Goal: Information Seeking & Learning: Learn about a topic

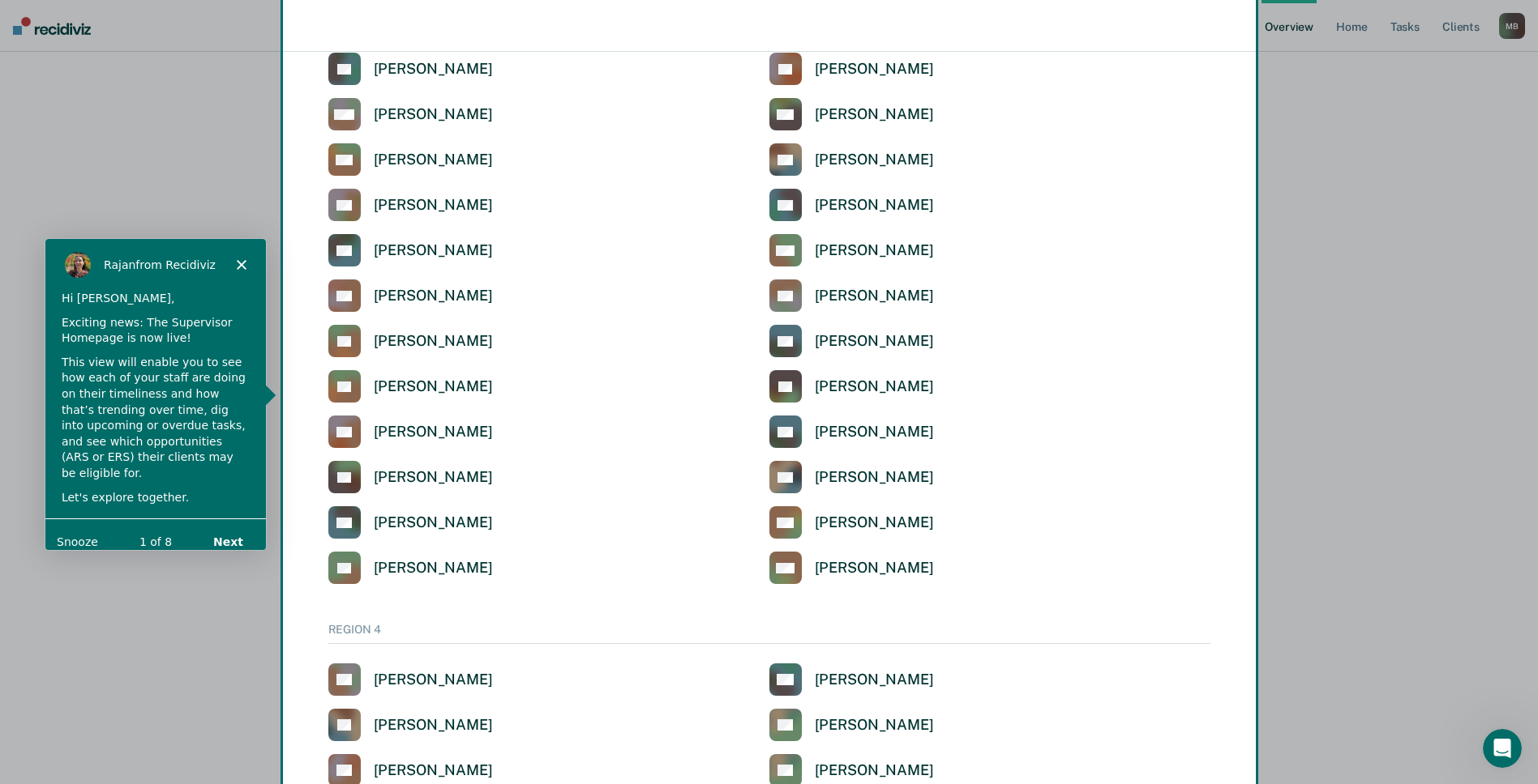
scroll to position [3605, 0]
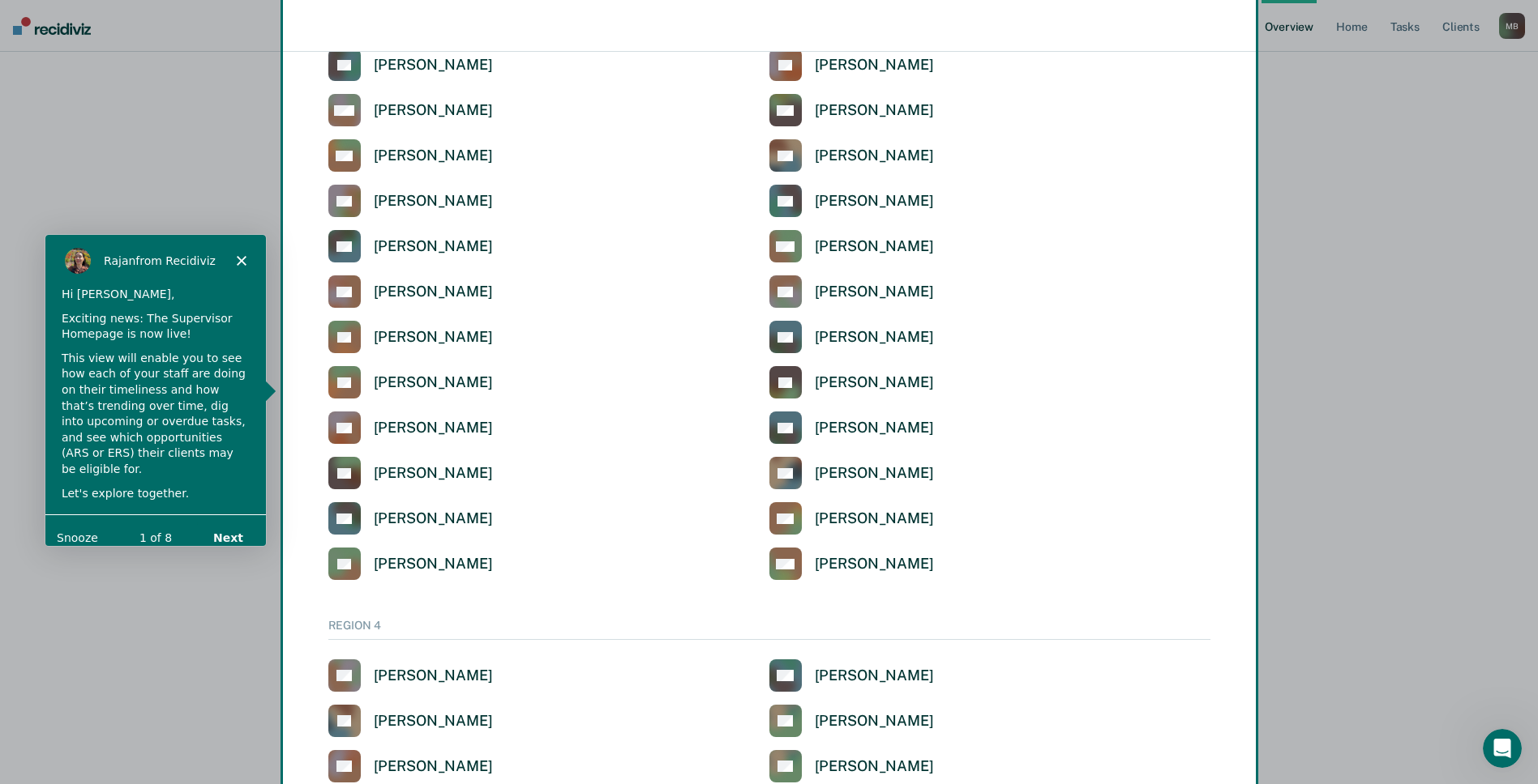
click at [221, 523] on button "Next" at bounding box center [227, 536] width 63 height 33
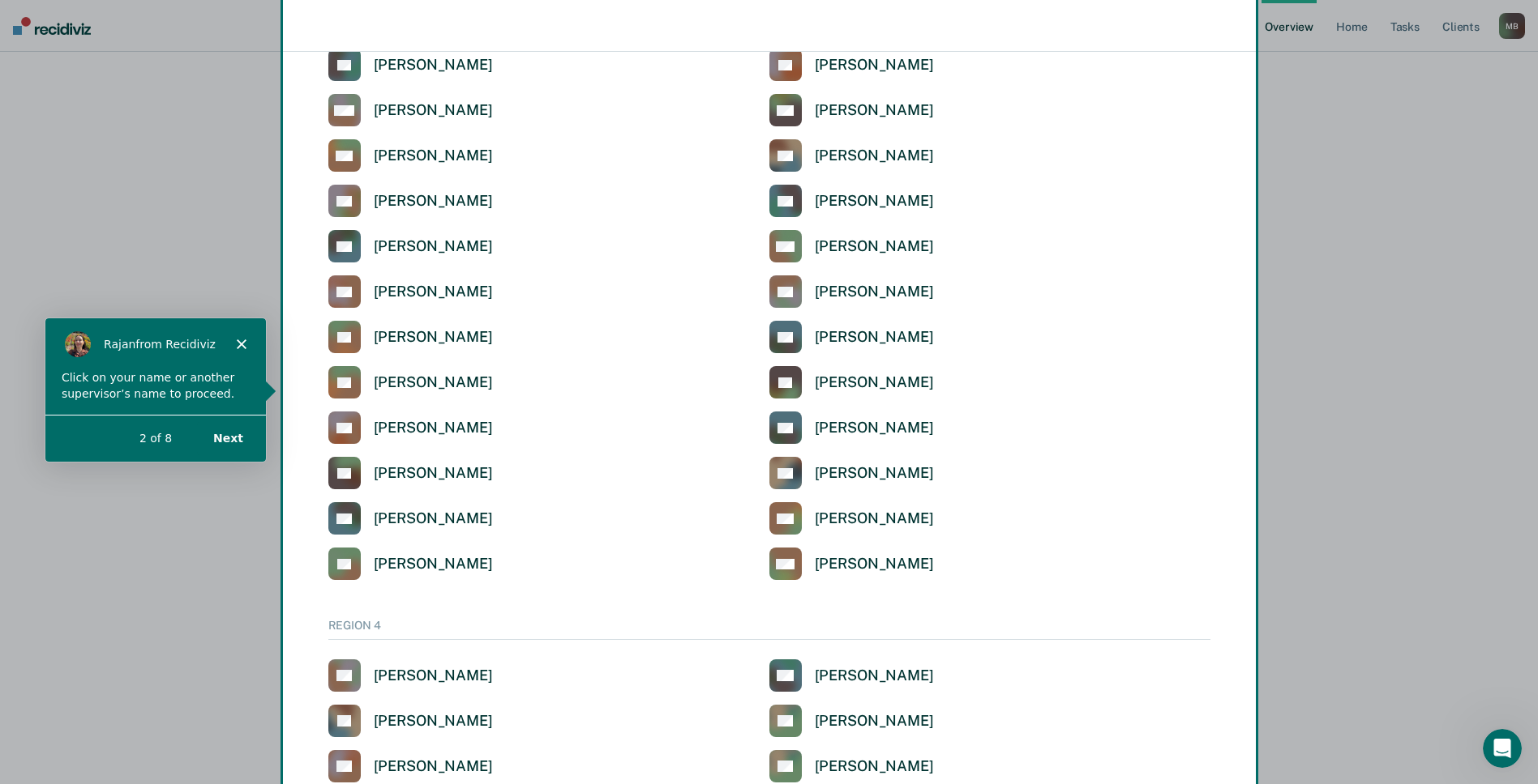
scroll to position [0, 0]
click at [227, 441] on button "Next" at bounding box center [227, 437] width 63 height 33
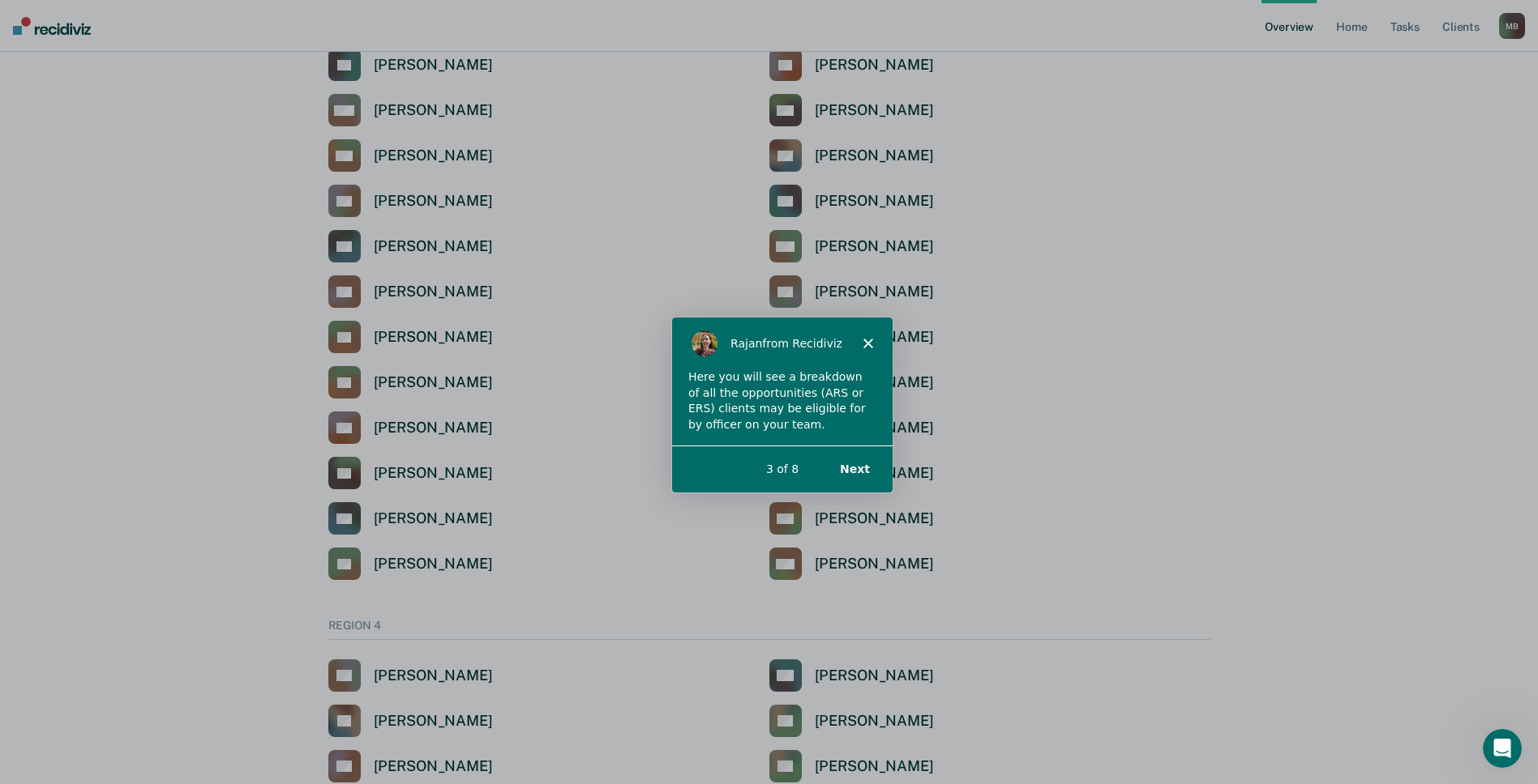
click at [858, 467] on button "Next" at bounding box center [853, 467] width 63 height 33
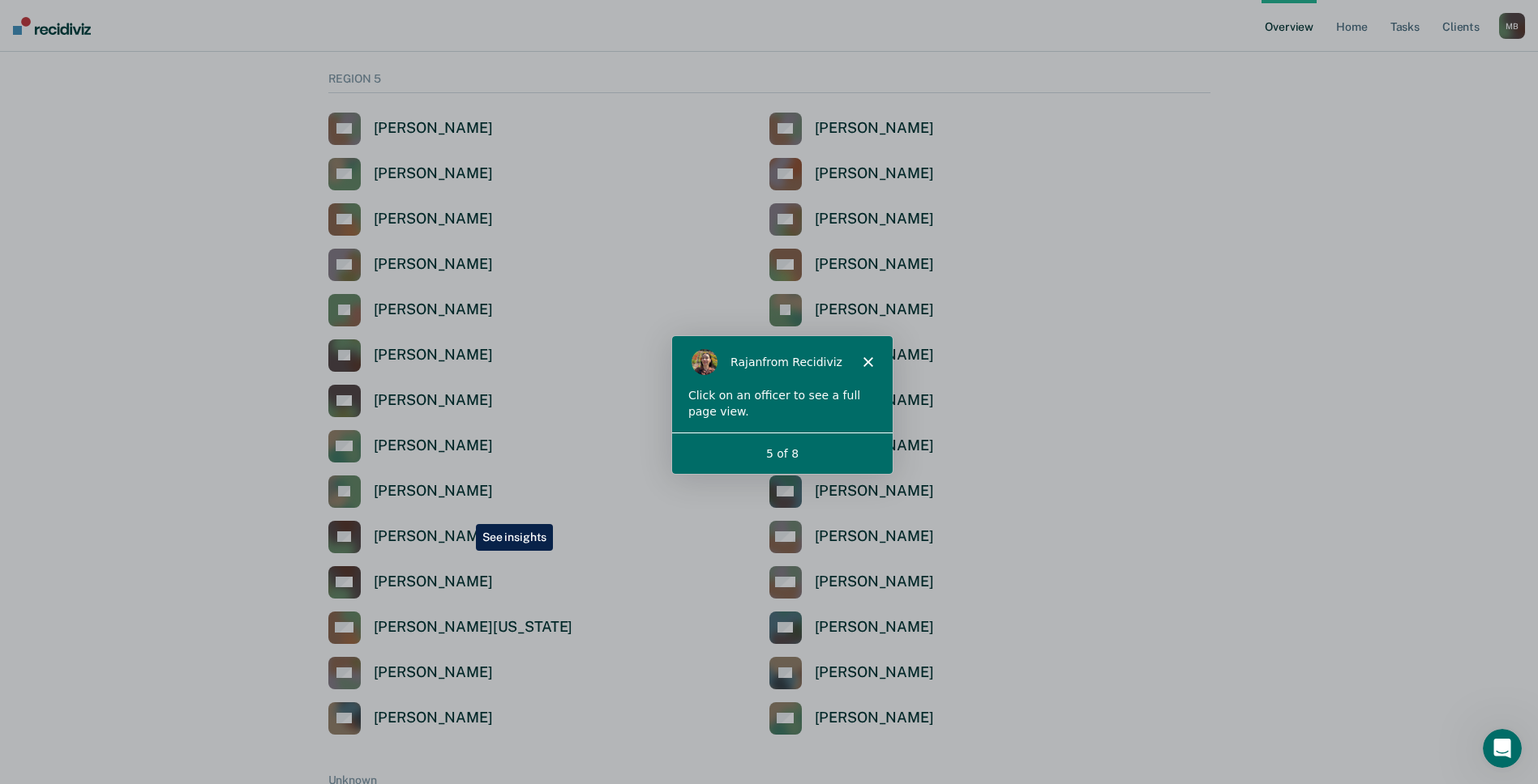
scroll to position [5490, 0]
click at [434, 579] on div "[PERSON_NAME]" at bounding box center [433, 581] width 119 height 19
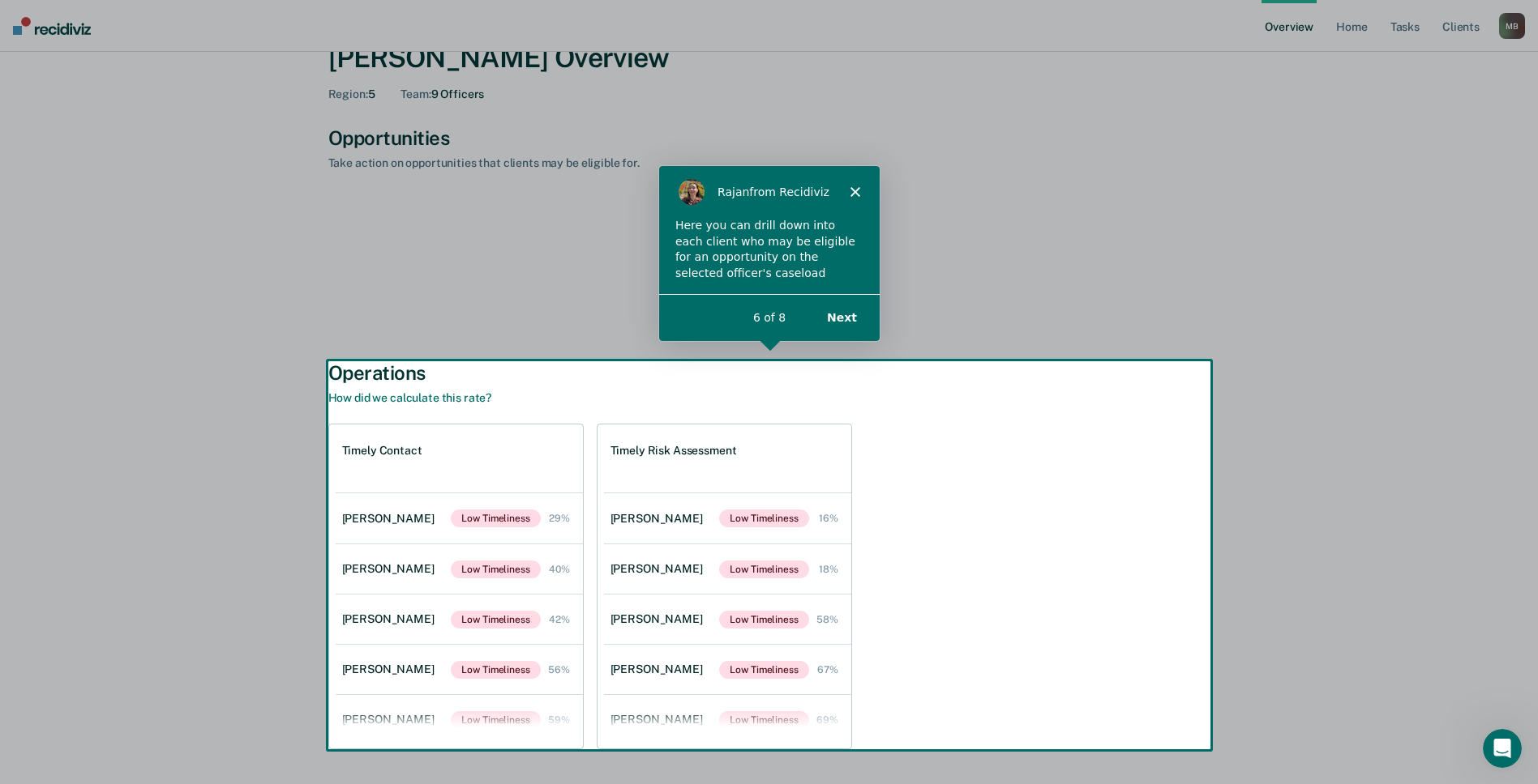
scroll to position [126, 0]
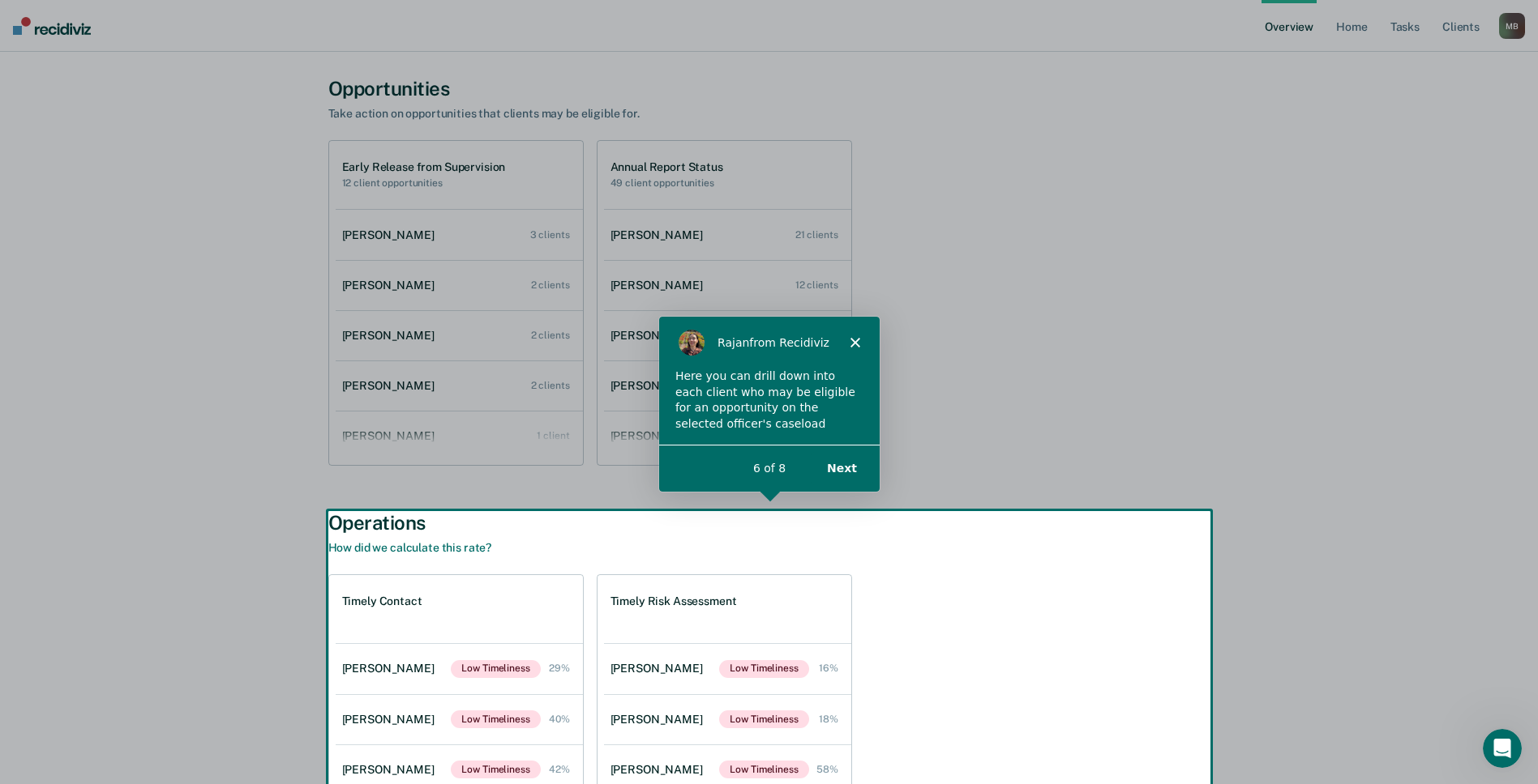
click at [845, 465] on button "Next" at bounding box center [840, 467] width 63 height 33
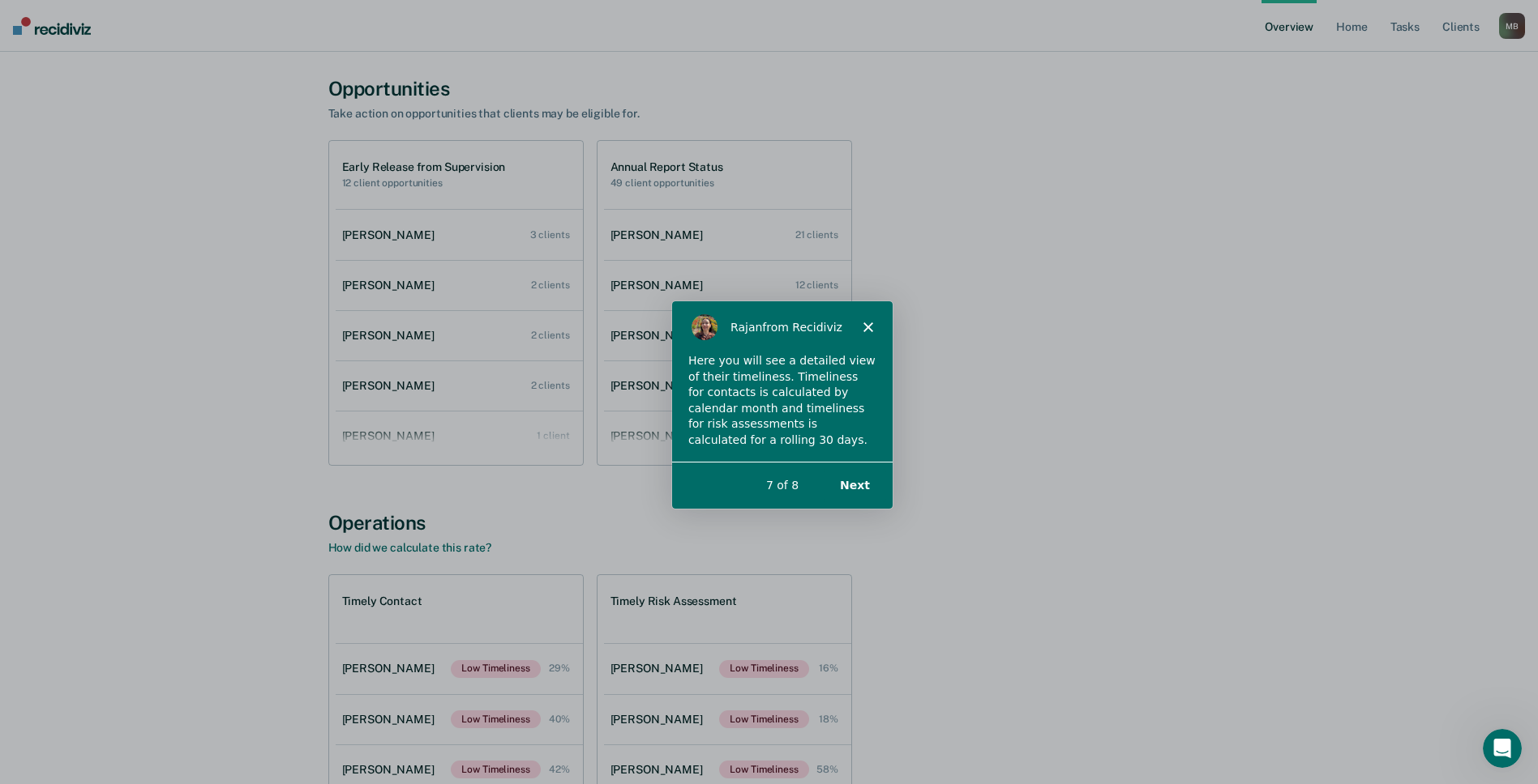
scroll to position [0, 0]
click at [844, 490] on button "Next" at bounding box center [853, 485] width 63 height 33
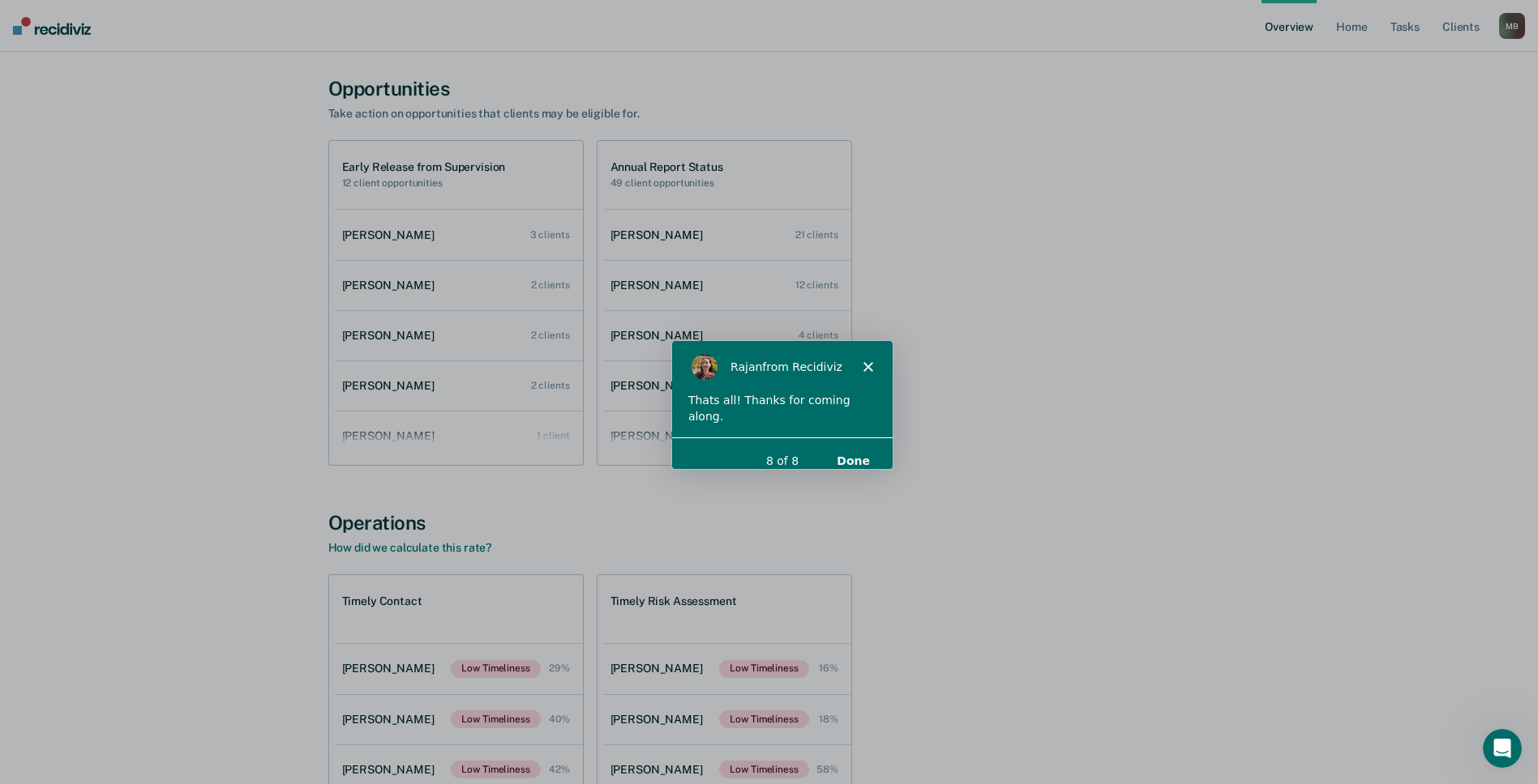
click at [849, 448] on button "Done" at bounding box center [851, 460] width 66 height 33
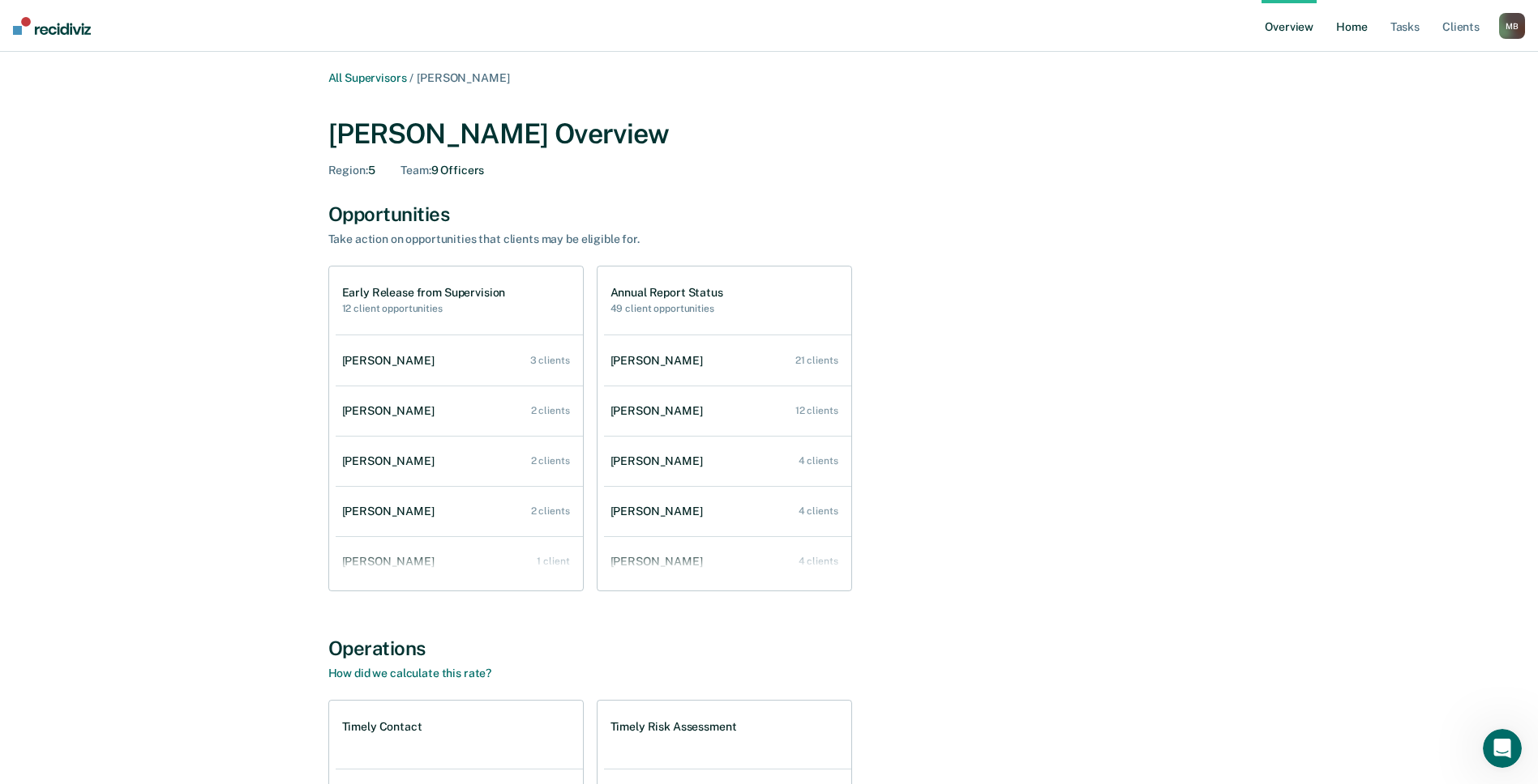
click at [1354, 22] on link "Home" at bounding box center [1351, 26] width 37 height 52
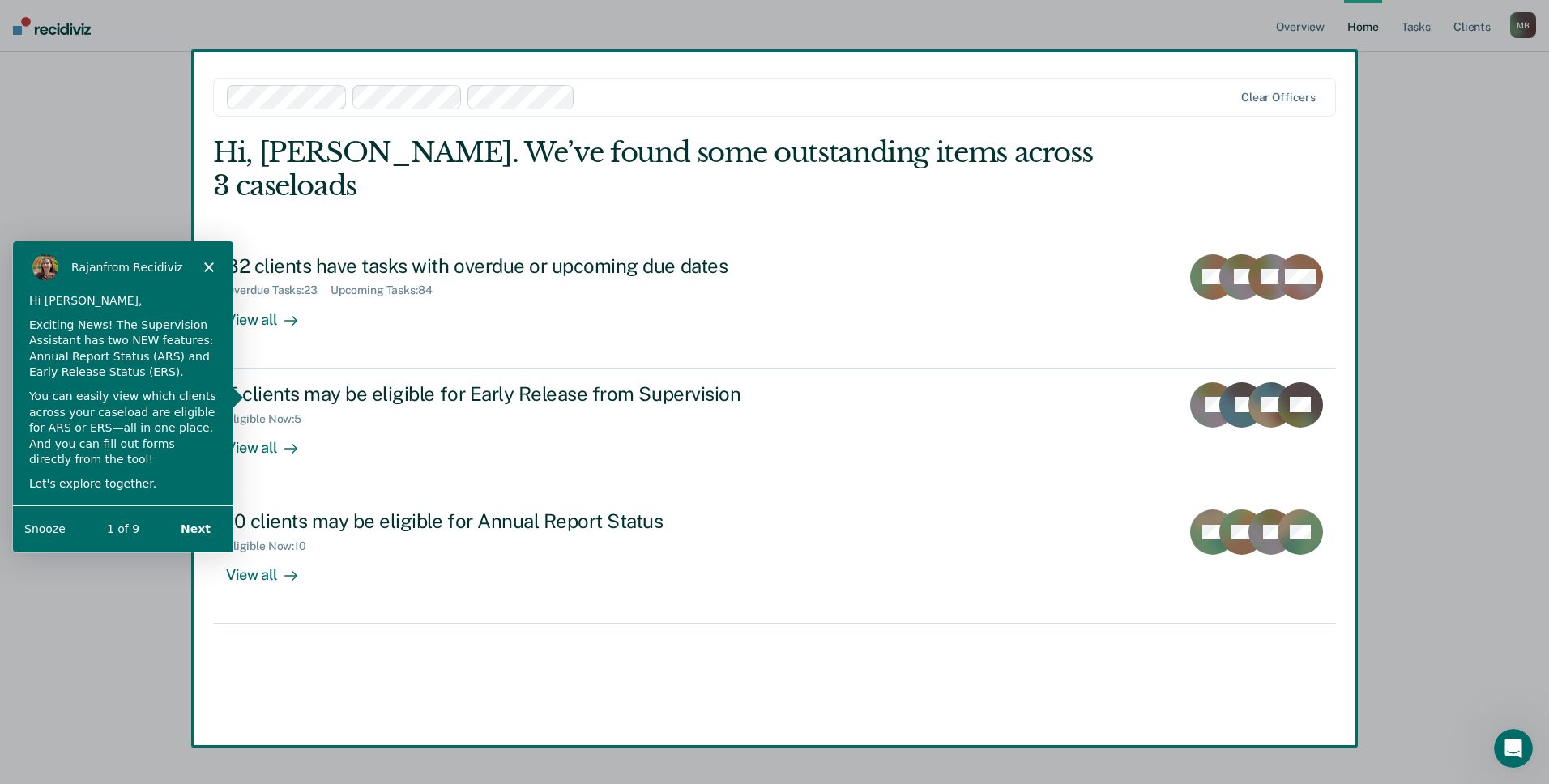
click at [189, 525] on button "Next" at bounding box center [195, 528] width 63 height 33
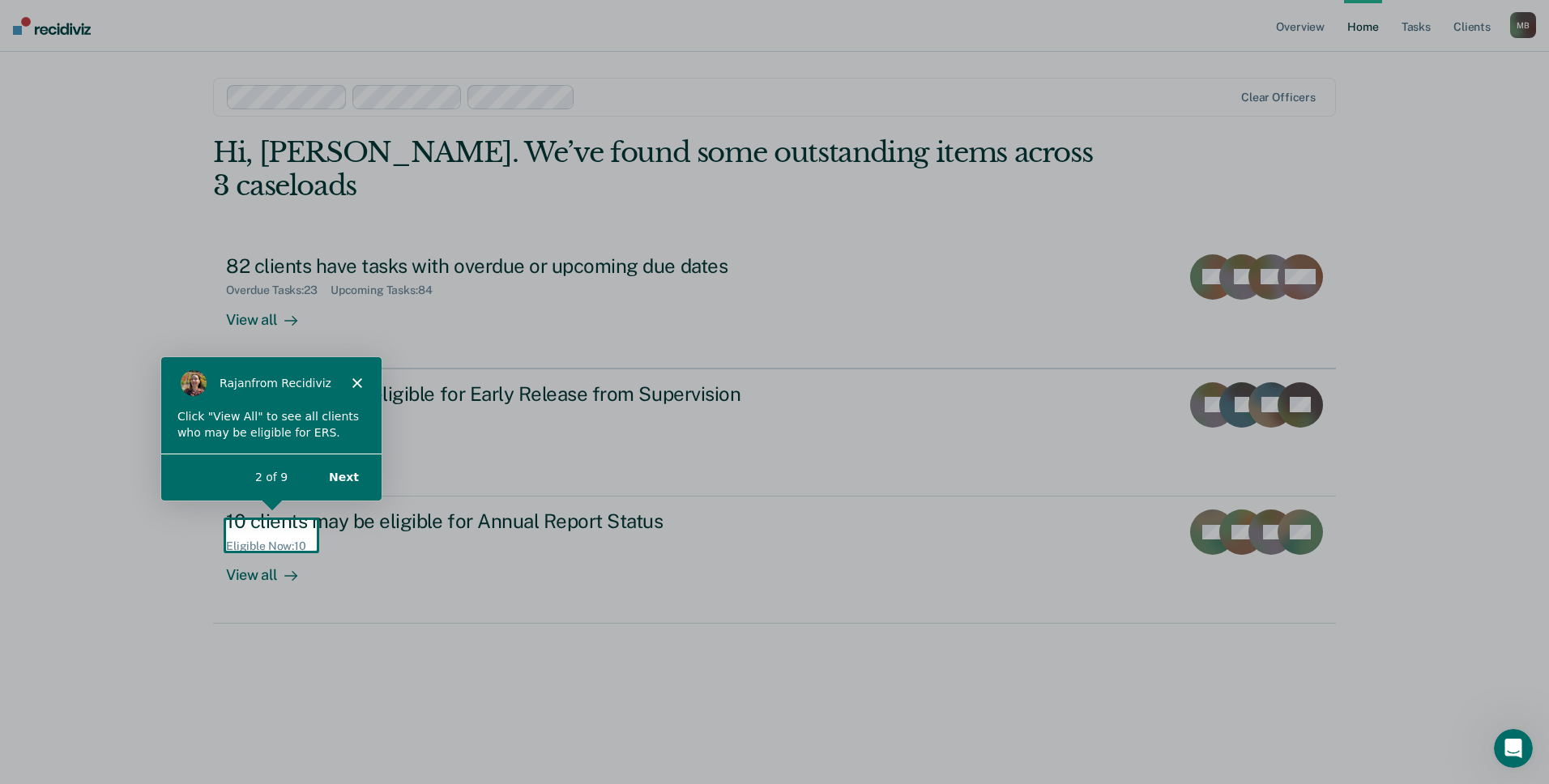
click at [343, 472] on button "Next" at bounding box center [343, 476] width 63 height 33
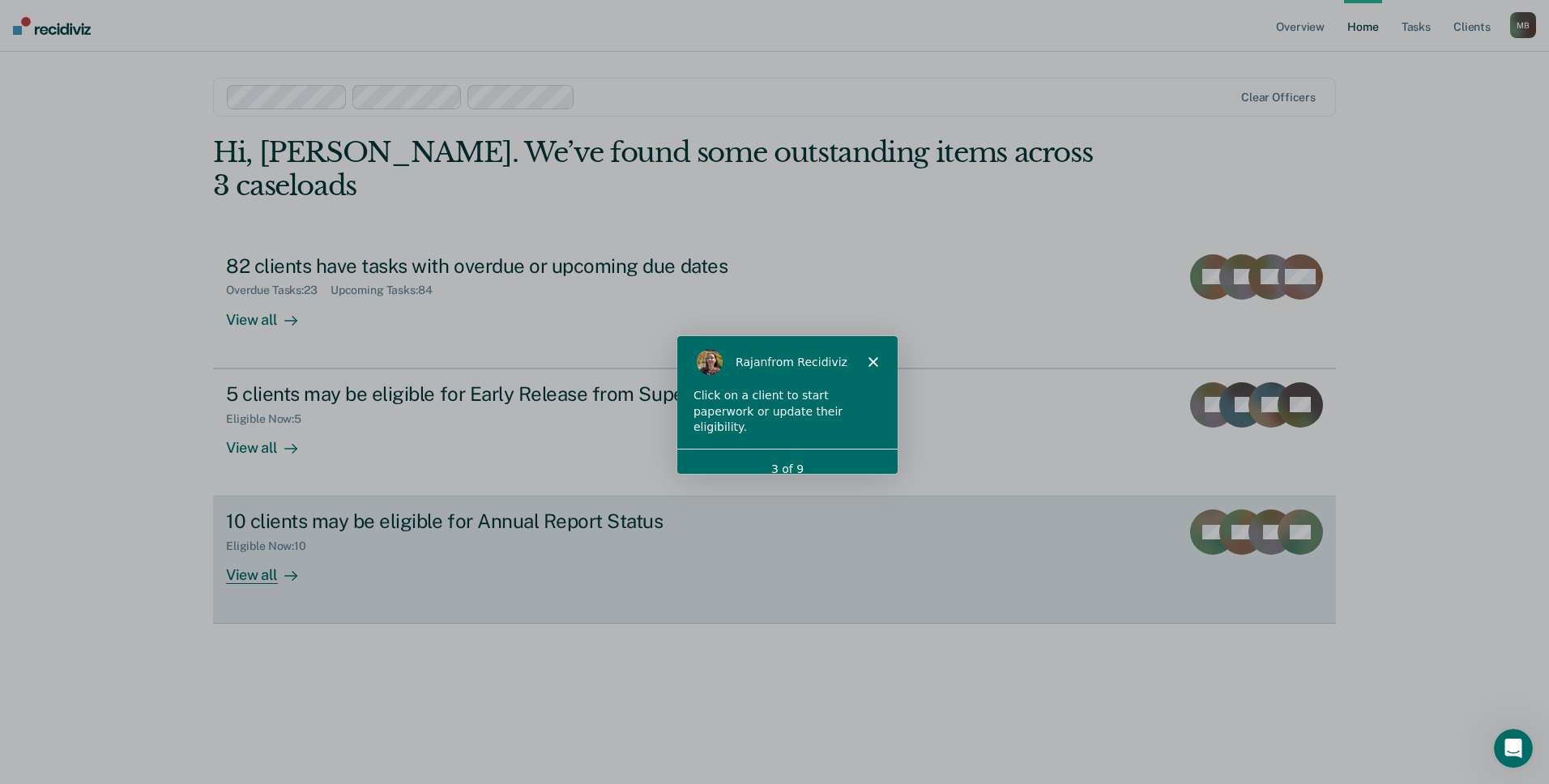
click at [240, 554] on div "View all" at bounding box center [271, 569] width 91 height 32
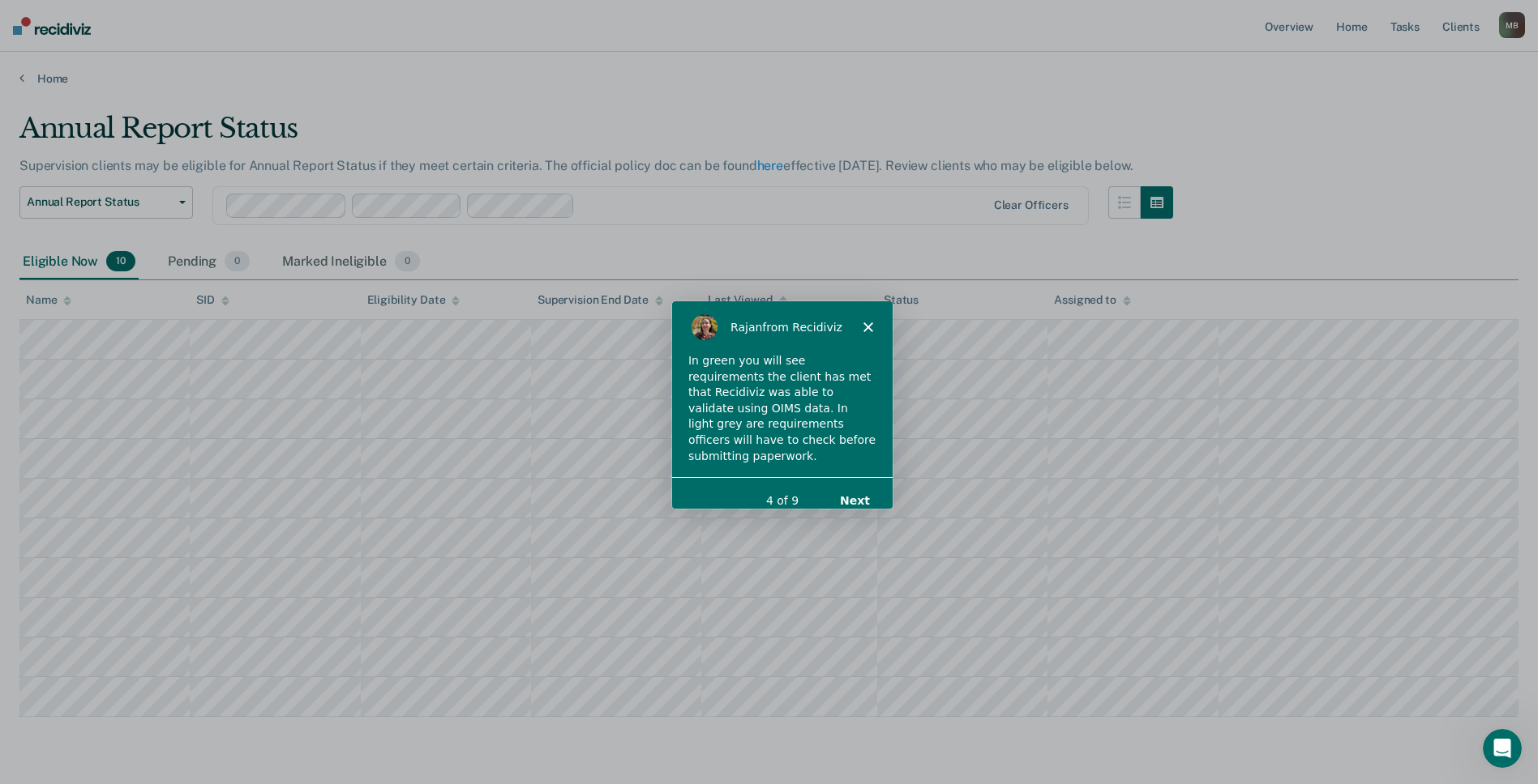
click at [862, 485] on button "Next" at bounding box center [853, 500] width 63 height 33
click at [847, 484] on button "Next" at bounding box center [853, 500] width 63 height 33
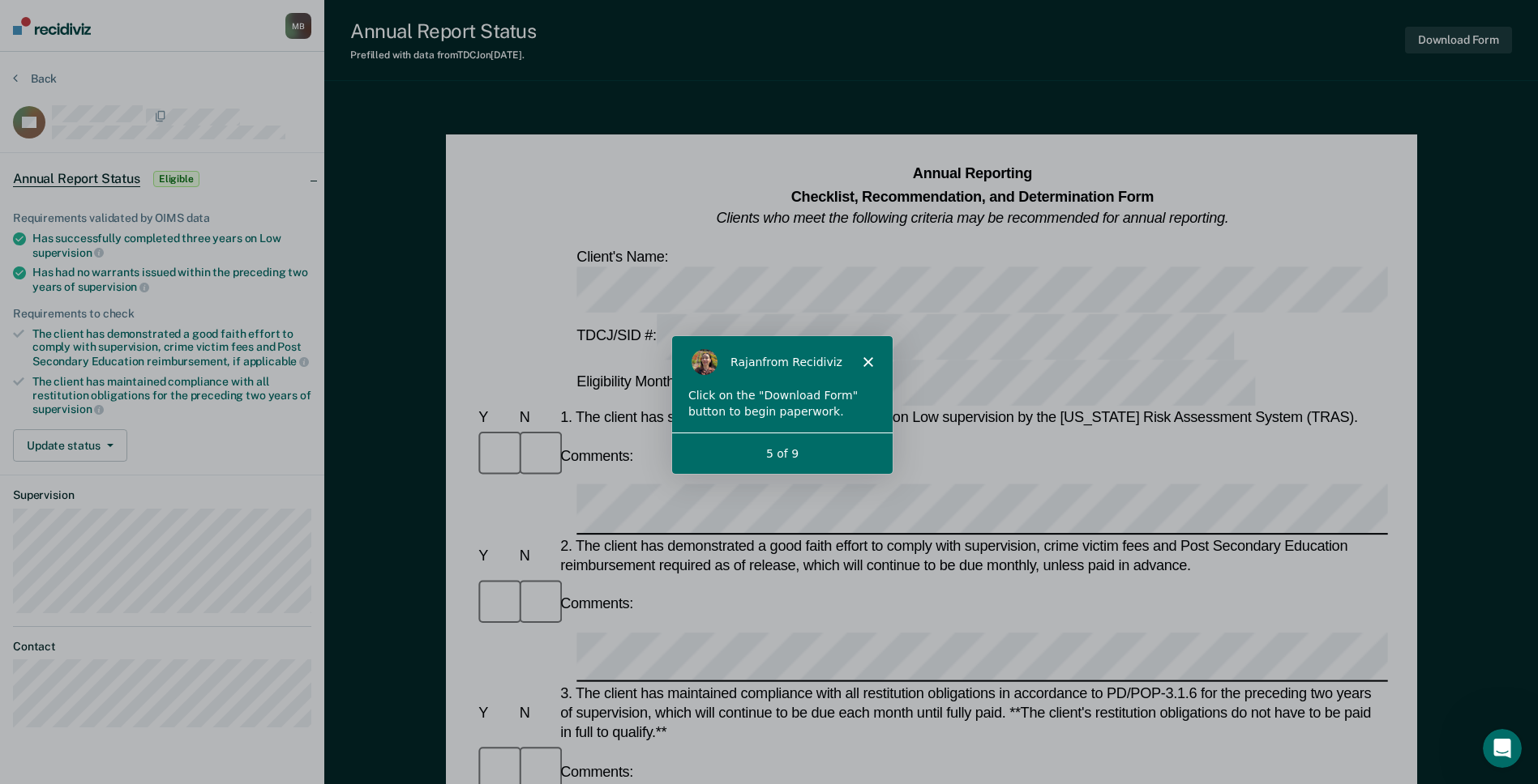
click at [868, 359] on polygon "Close" at bounding box center [866, 360] width 10 height 10
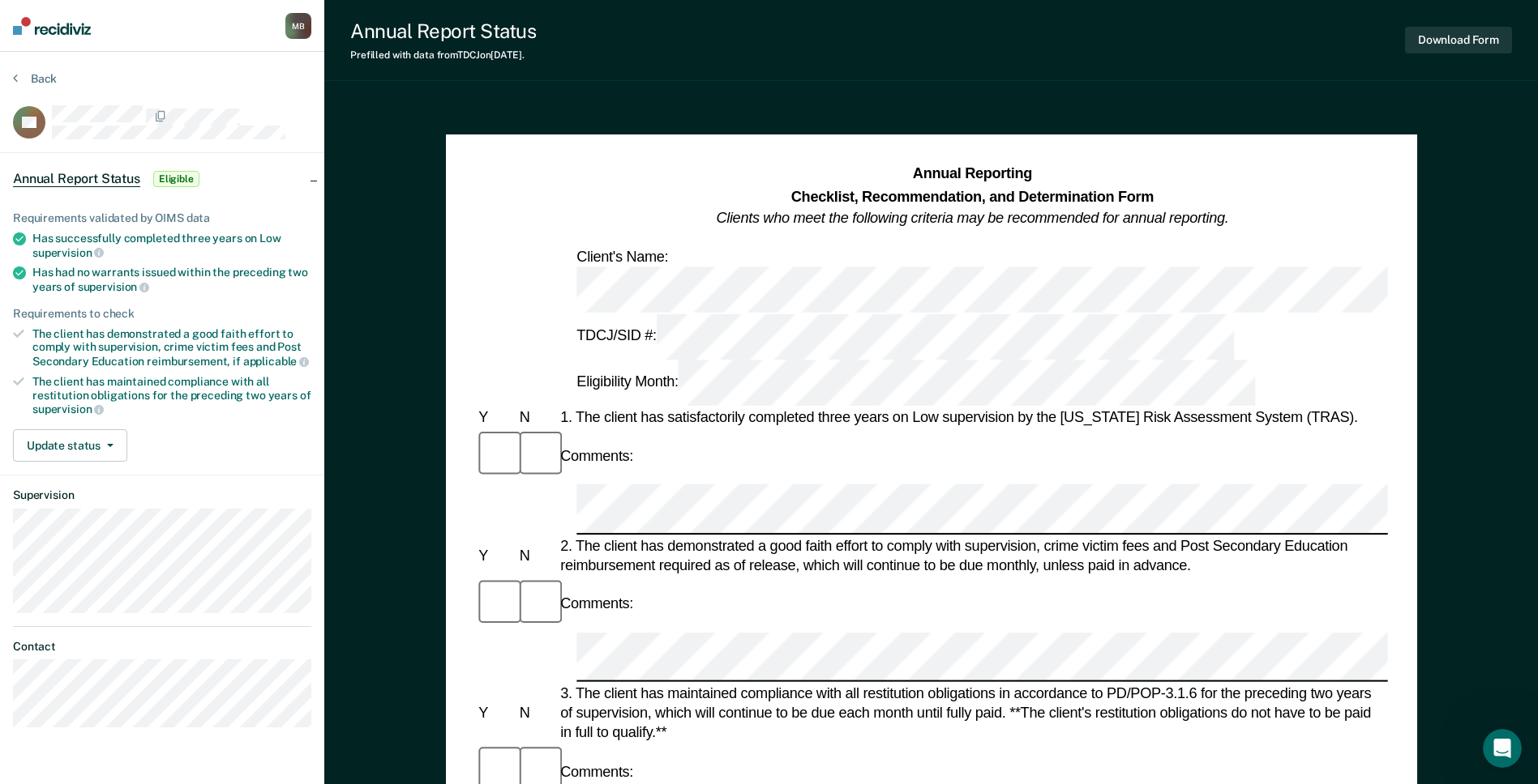
click at [50, 19] on img at bounding box center [52, 26] width 78 height 18
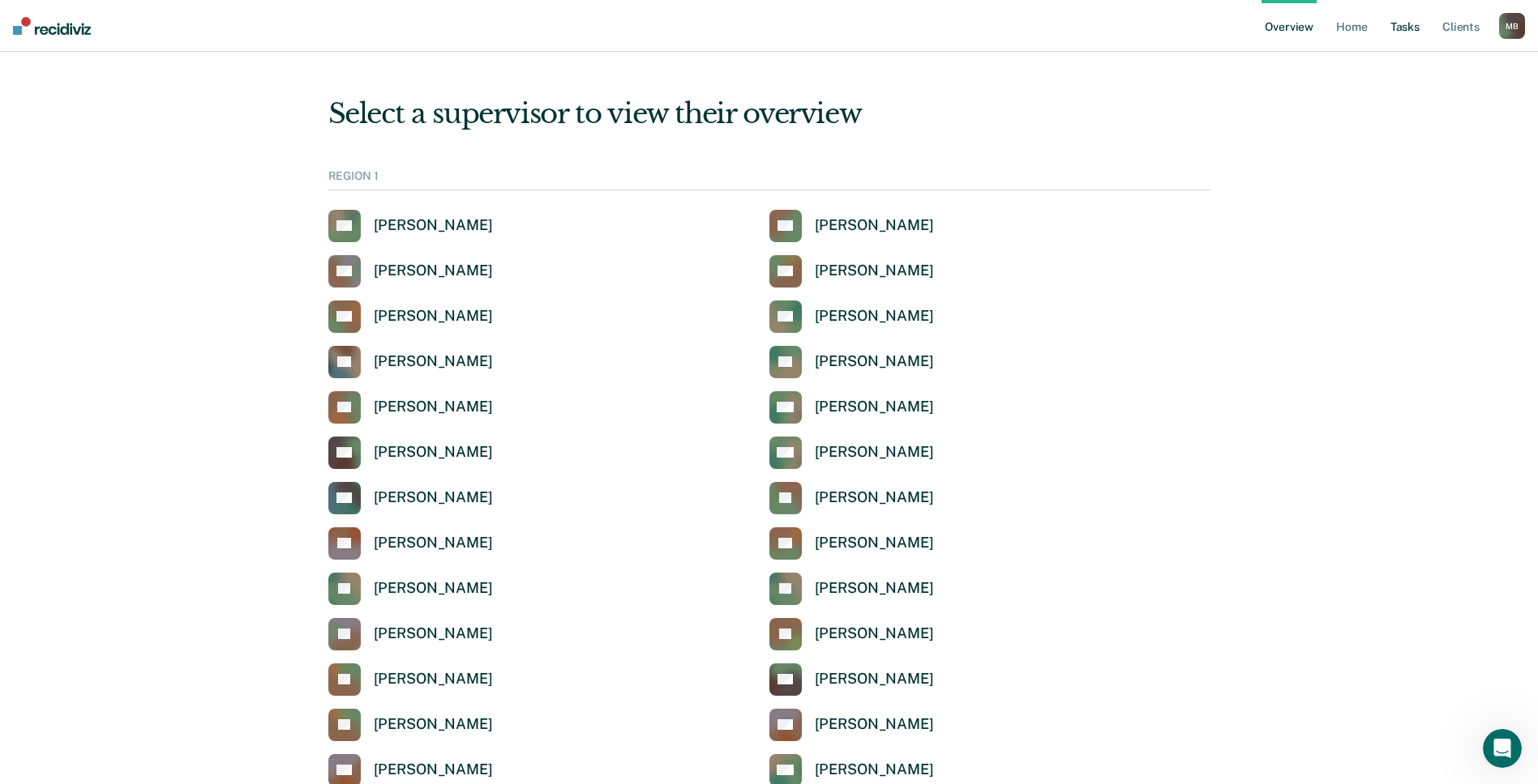
click at [1398, 30] on link "Tasks" at bounding box center [1405, 26] width 36 height 52
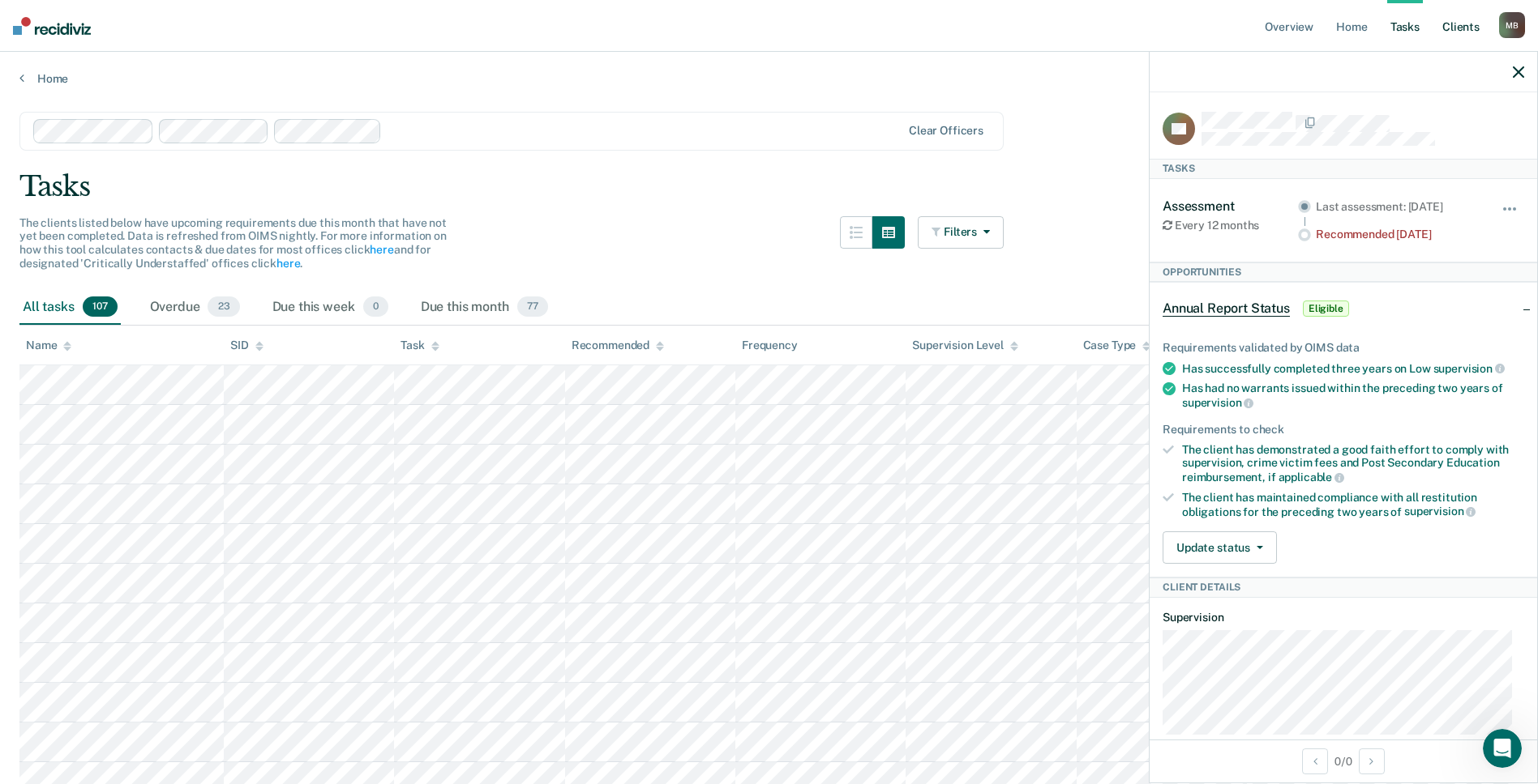
click at [1450, 22] on link "Client s" at bounding box center [1461, 26] width 44 height 52
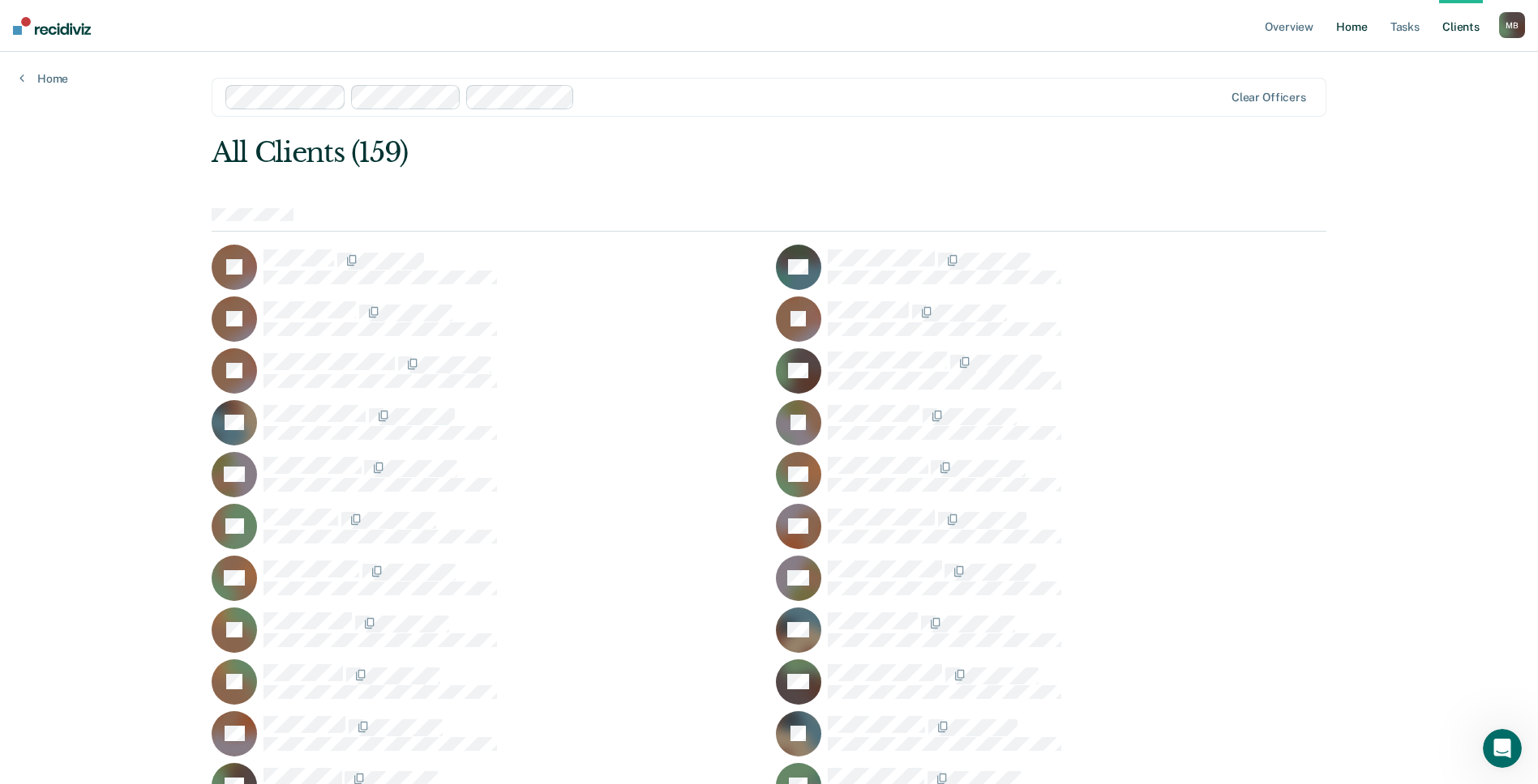
click at [1344, 25] on link "Home" at bounding box center [1351, 26] width 37 height 52
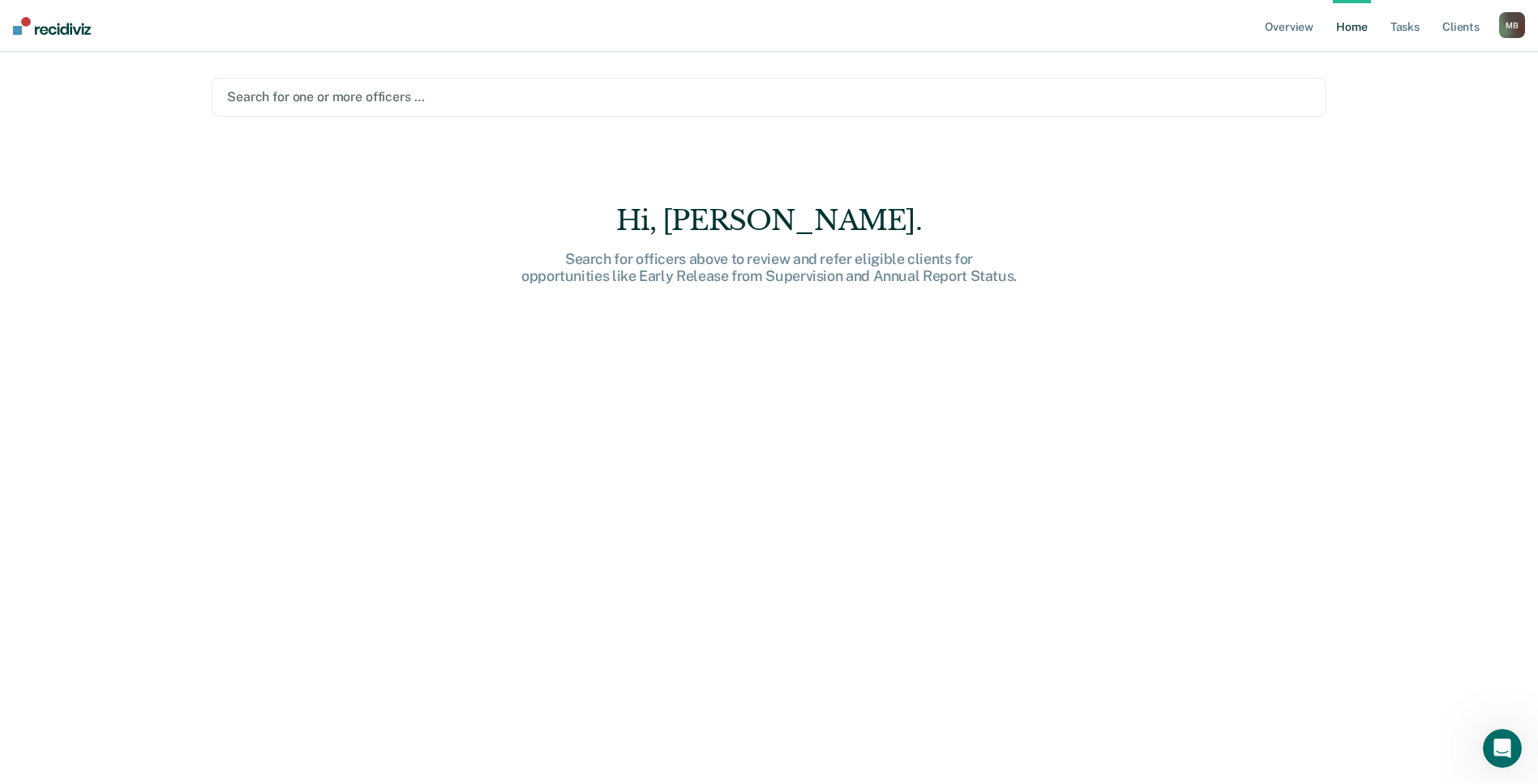
click at [266, 93] on div at bounding box center [768, 97] width 1084 height 19
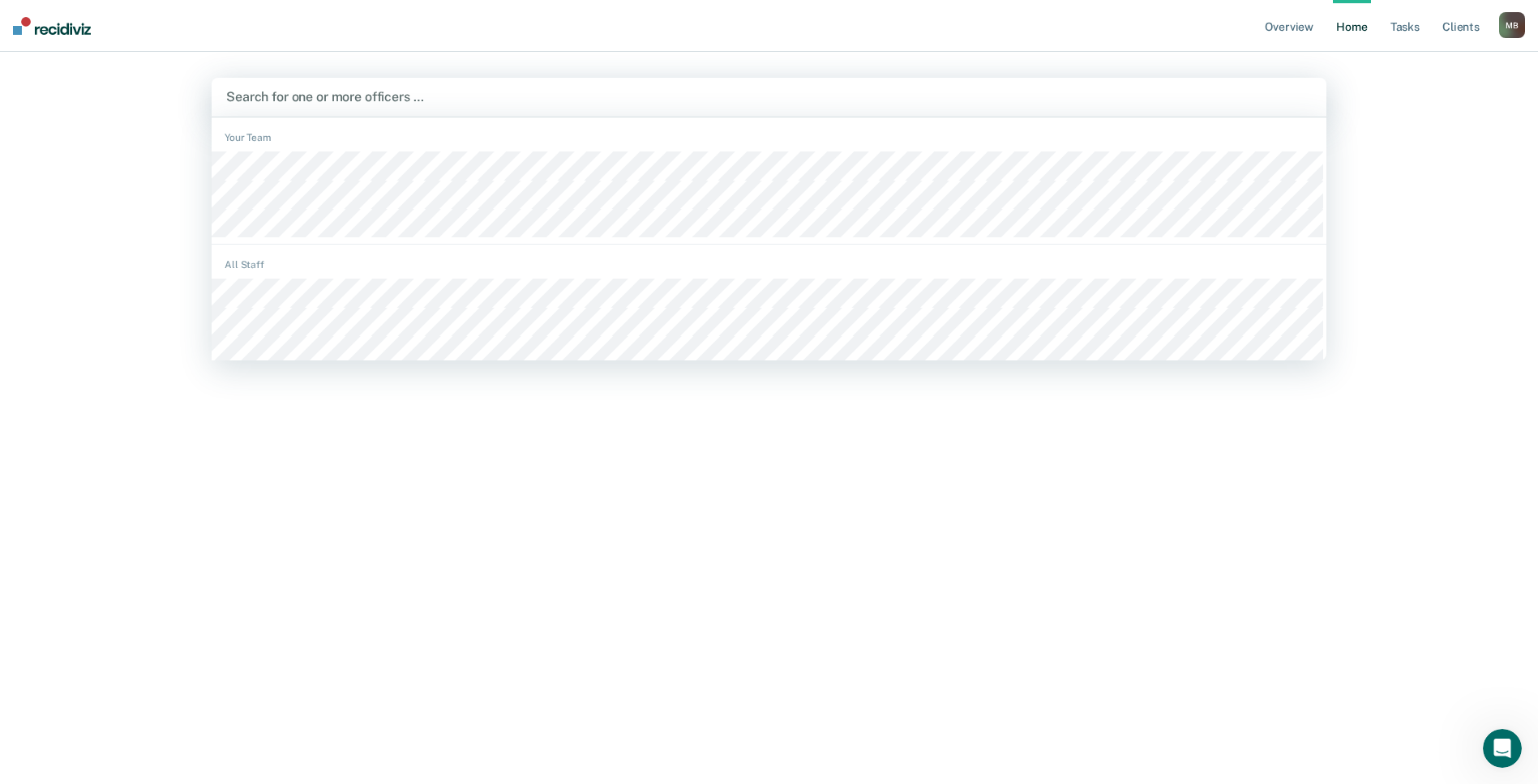
click at [343, 83] on div "Search for one or more officers …" at bounding box center [769, 97] width 1114 height 39
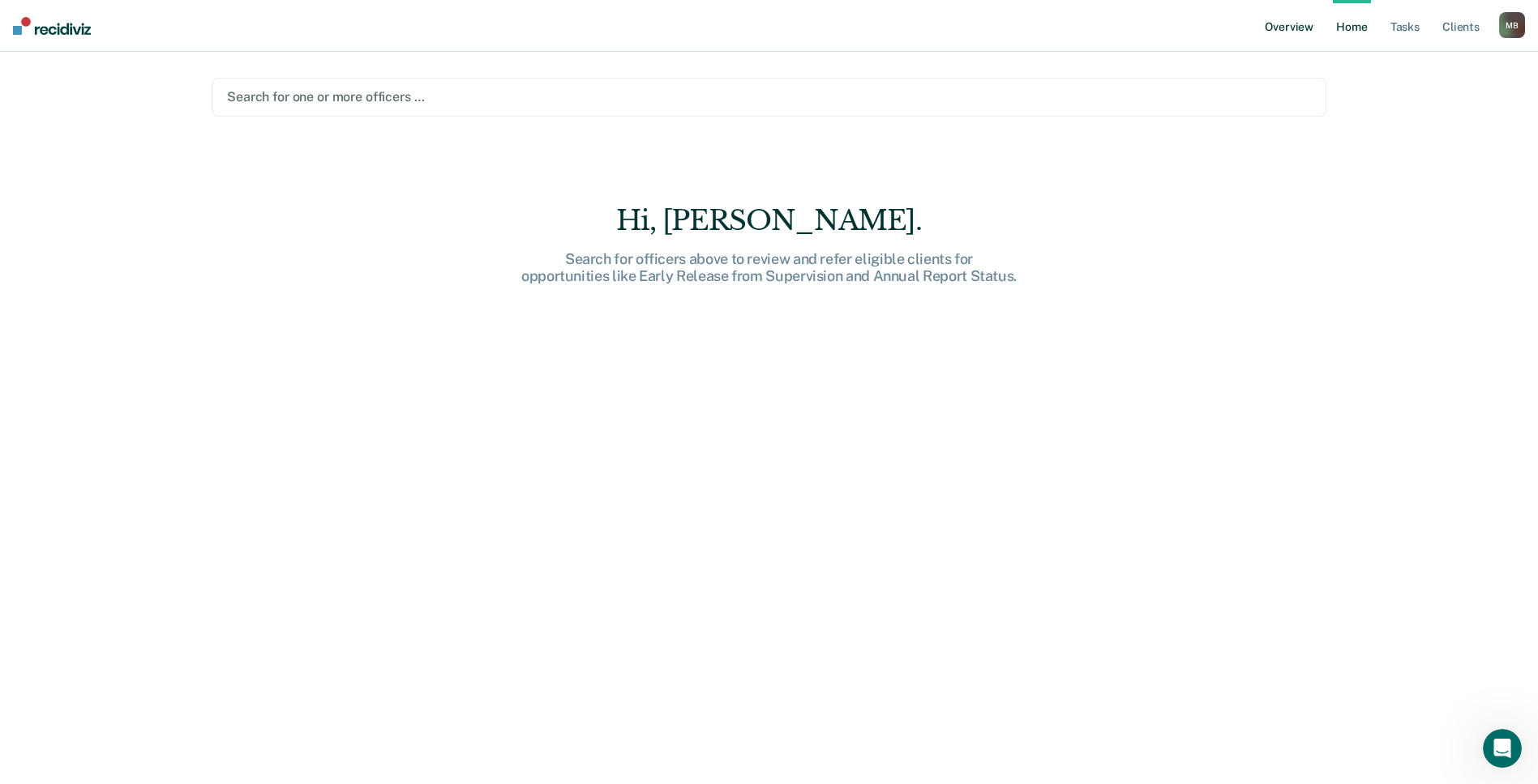
click at [1296, 19] on link "Overview" at bounding box center [1289, 26] width 55 height 52
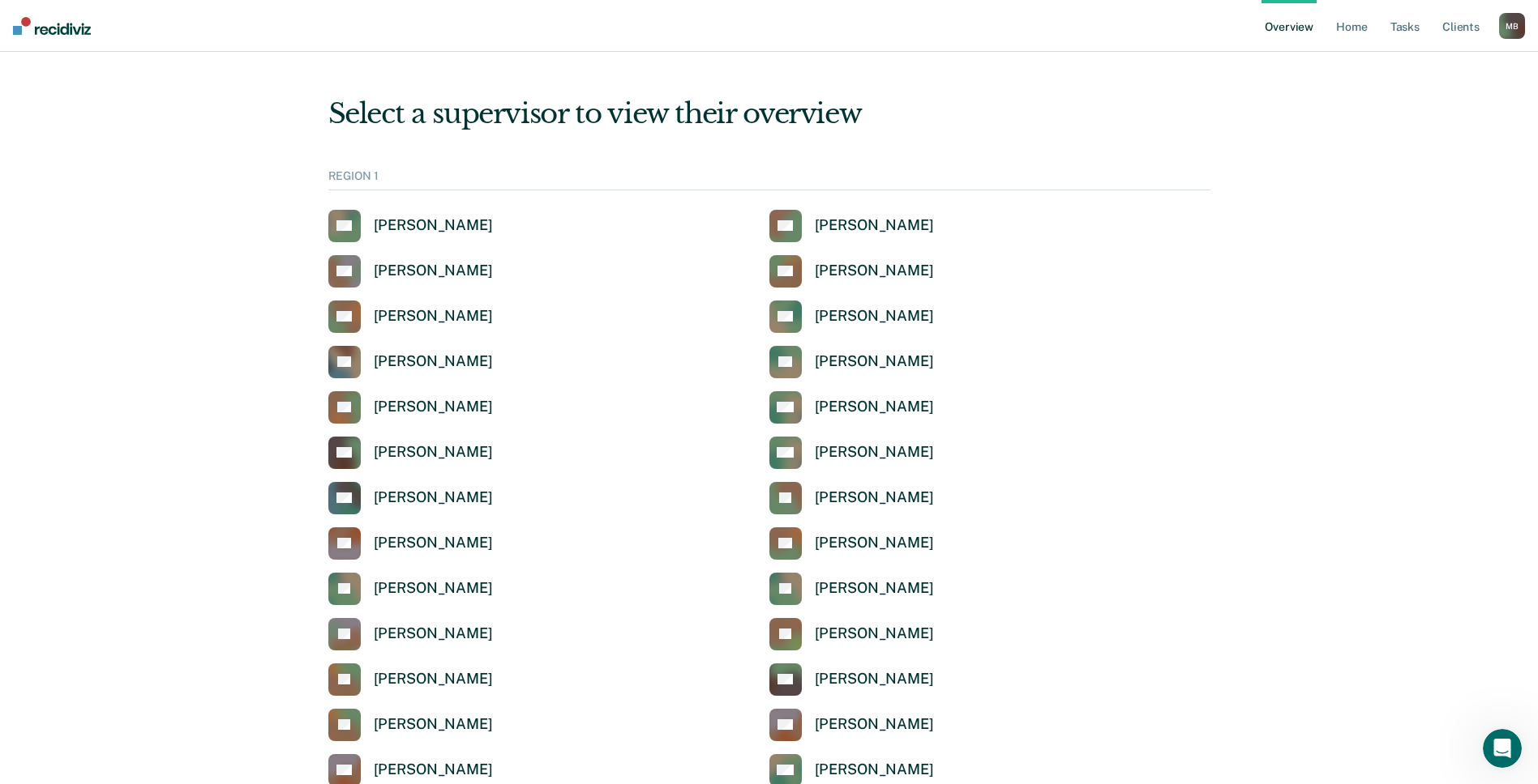
click at [1501, 25] on div "M B" at bounding box center [1512, 26] width 26 height 26
click at [1400, 62] on link "Profile" at bounding box center [1446, 65] width 131 height 14
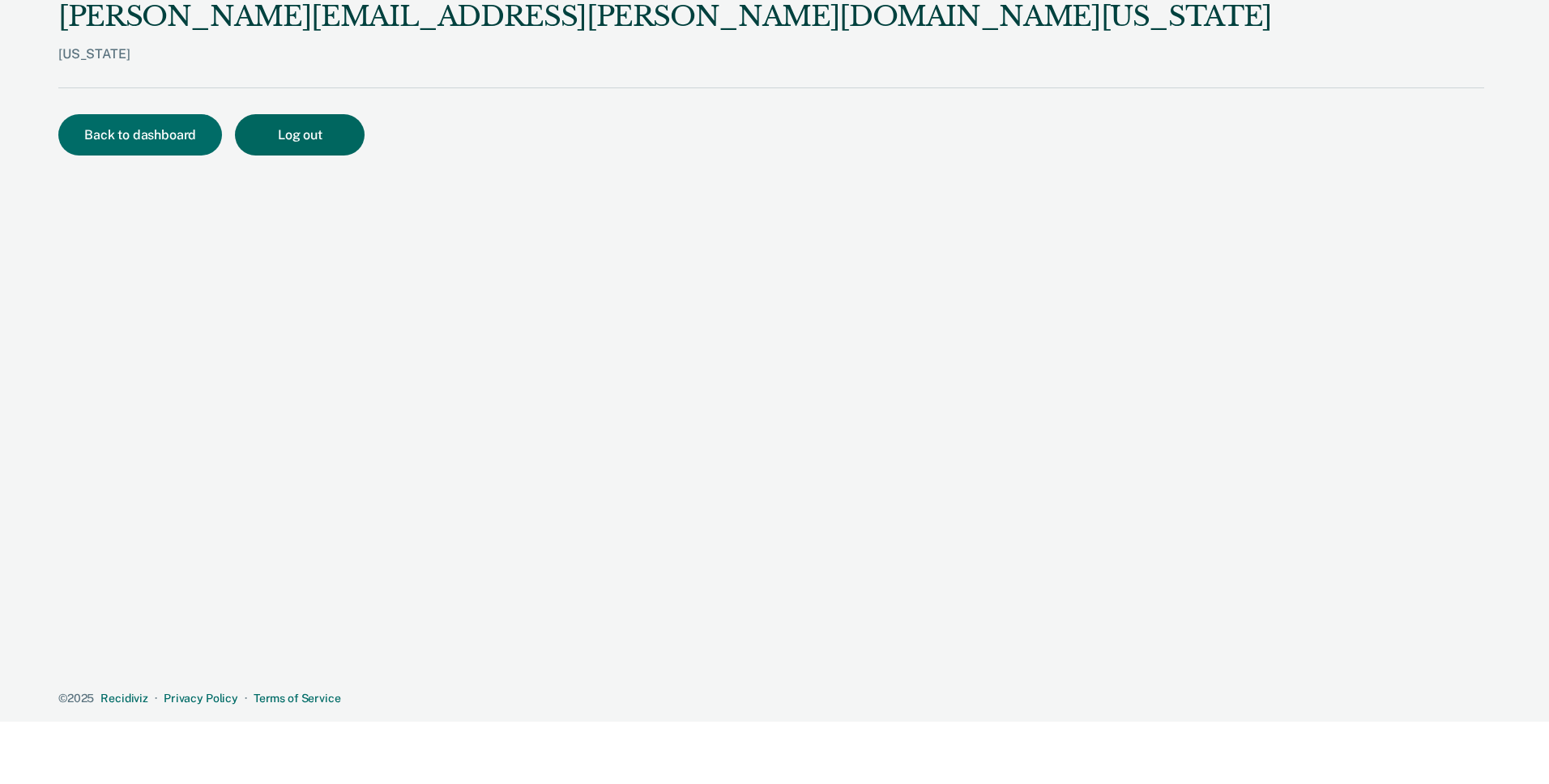
click at [235, 132] on button "Log out" at bounding box center [300, 135] width 130 height 41
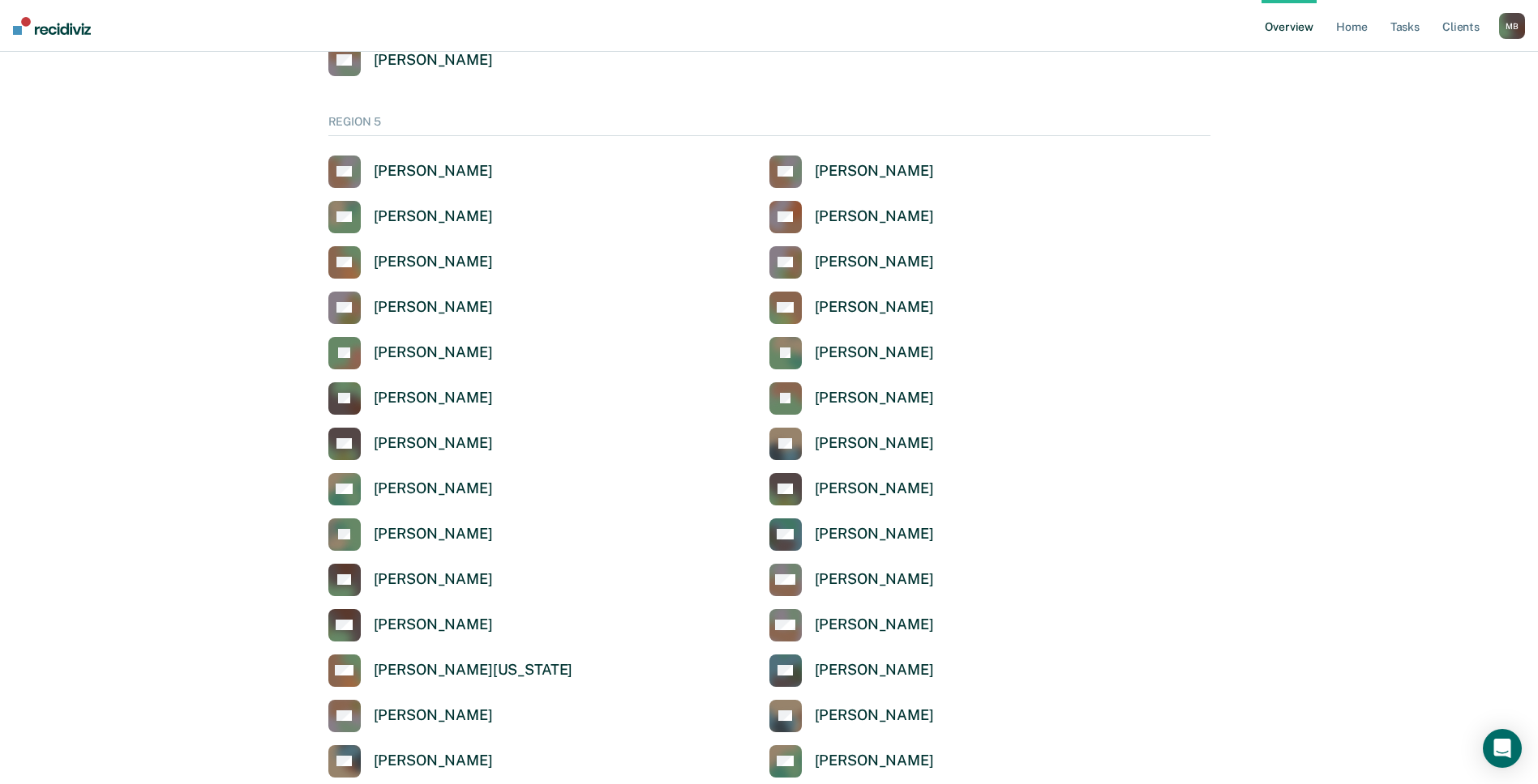
scroll to position [5509, 0]
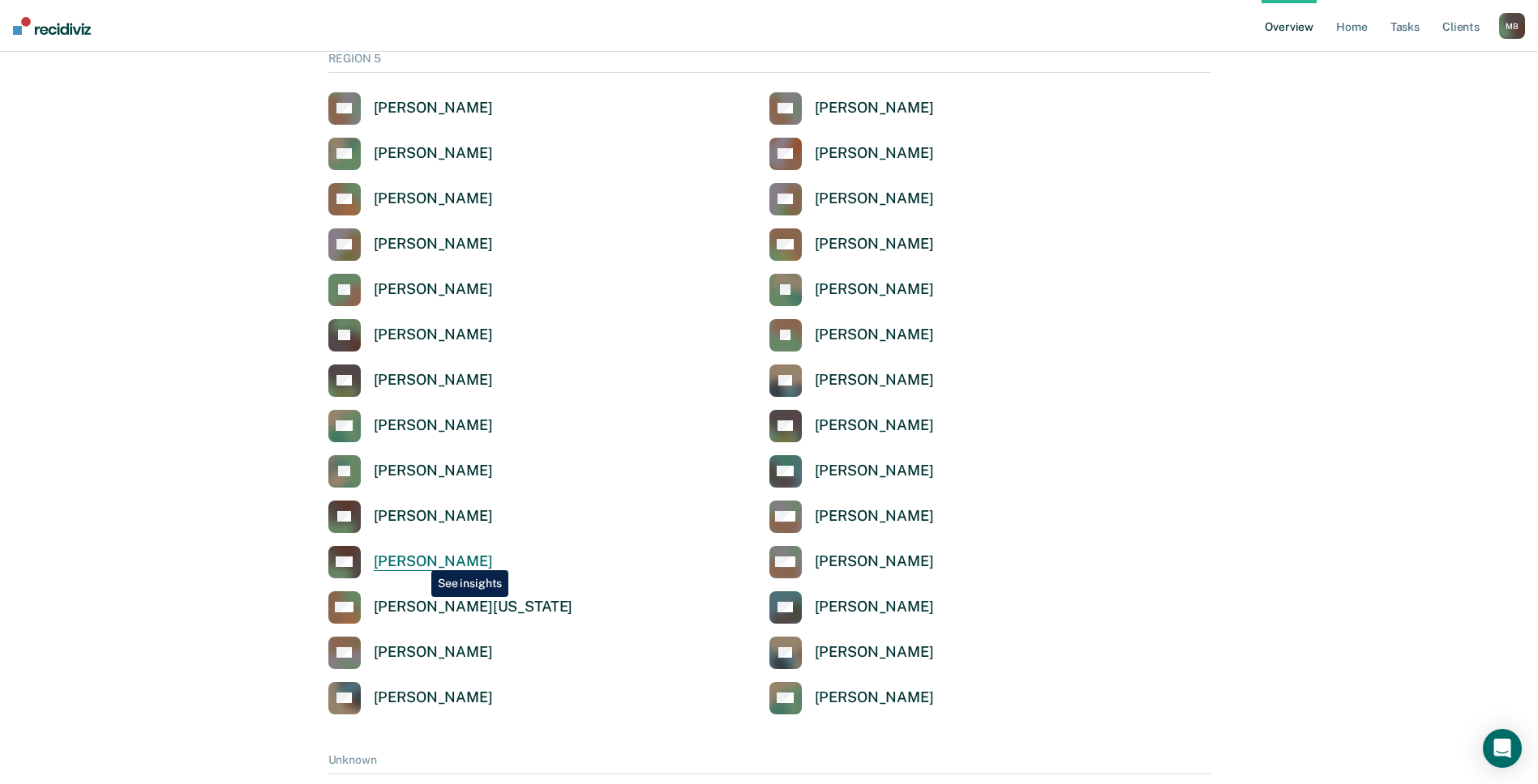
click at [419, 558] on div "[PERSON_NAME]" at bounding box center [433, 562] width 119 height 19
